Goal: Navigation & Orientation: Find specific page/section

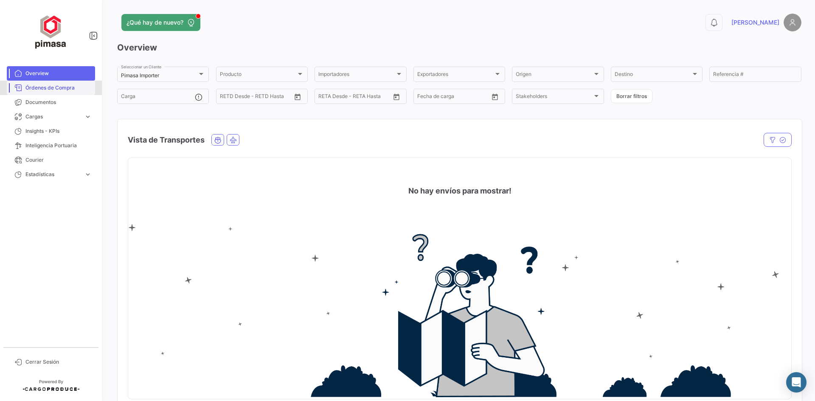
click at [71, 92] on link "Órdenes de Compra" at bounding box center [51, 88] width 88 height 14
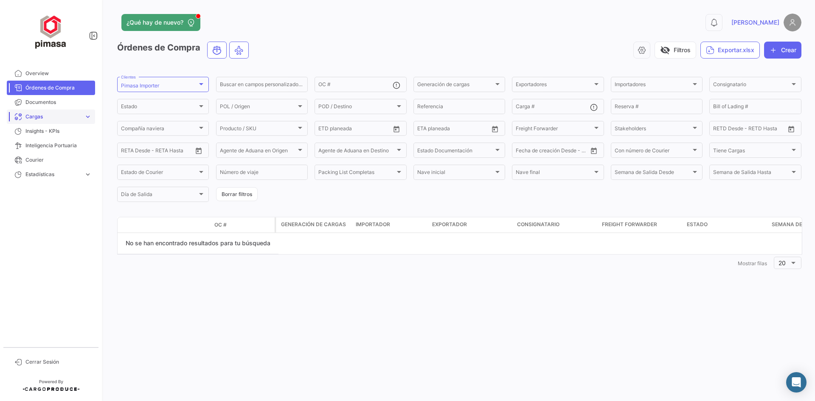
click at [32, 114] on span "Cargas" at bounding box center [52, 117] width 55 height 8
click at [43, 71] on span "Overview" at bounding box center [58, 74] width 66 height 8
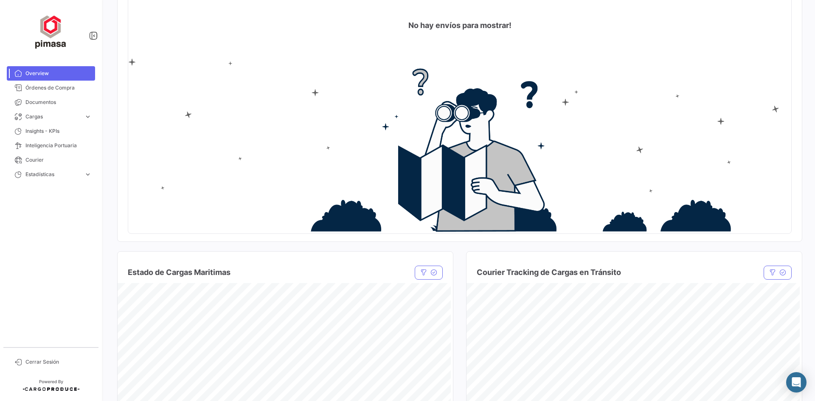
scroll to position [153, 0]
